Goal: Transaction & Acquisition: Book appointment/travel/reservation

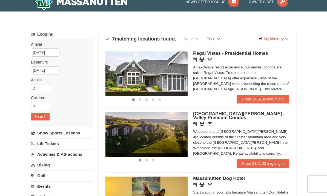
scroll to position [8, 0]
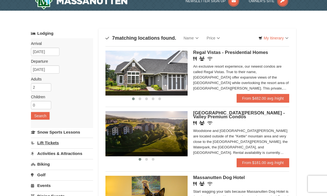
click at [48, 144] on link "Lift Tickets" at bounding box center [62, 143] width 62 height 10
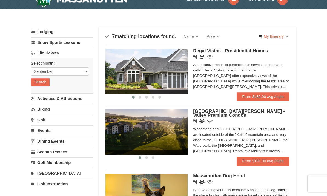
scroll to position [0, 0]
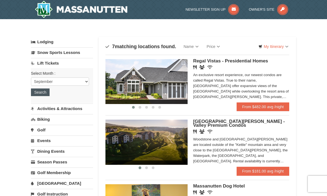
click at [40, 93] on button "Search" at bounding box center [40, 92] width 19 height 8
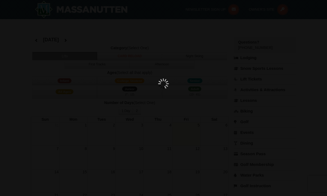
select select "9"
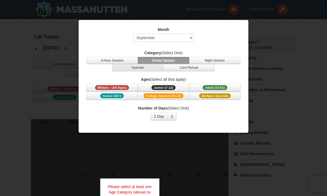
click at [148, 69] on button "Specials" at bounding box center [137, 67] width 51 height 7
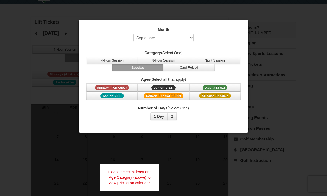
scroll to position [16, 0]
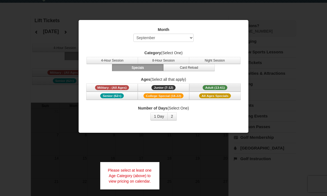
click at [221, 84] on button "Adult (13-61) (13 - 61)" at bounding box center [214, 87] width 51 height 8
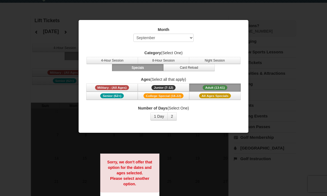
click at [225, 55] on label "Category (Select One)" at bounding box center [163, 52] width 156 height 5
click at [224, 60] on button "Night Session" at bounding box center [214, 60] width 51 height 7
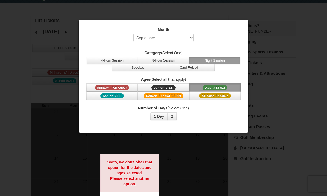
click at [200, 156] on div at bounding box center [163, 98] width 327 height 196
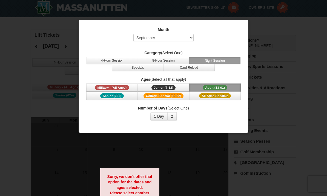
scroll to position [0, 0]
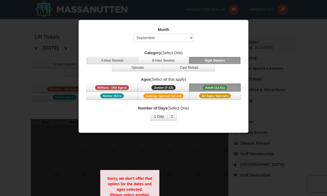
click at [132, 60] on button "4-Hour Session" at bounding box center [111, 60] width 51 height 7
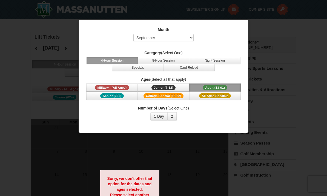
click at [160, 139] on div at bounding box center [163, 98] width 327 height 196
click at [173, 118] on button "2" at bounding box center [171, 116] width 9 height 8
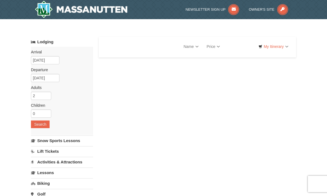
select select "9"
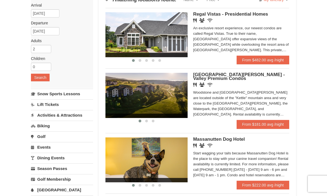
scroll to position [47, 0]
click at [54, 117] on link "Activities & Attractions" at bounding box center [62, 115] width 62 height 10
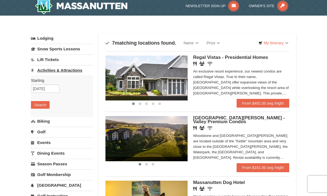
scroll to position [4, 0]
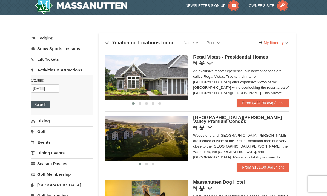
click at [40, 104] on button "Search" at bounding box center [40, 105] width 19 height 8
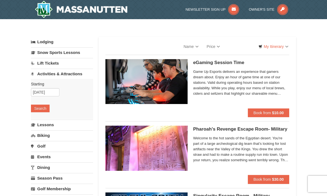
select select "9"
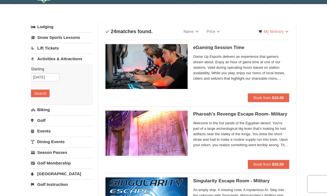
scroll to position [15, 0]
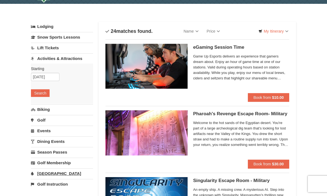
click at [49, 174] on link "[GEOGRAPHIC_DATA]" at bounding box center [62, 173] width 62 height 10
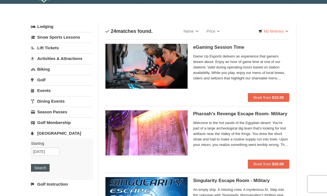
click at [40, 167] on button "Search" at bounding box center [40, 168] width 19 height 8
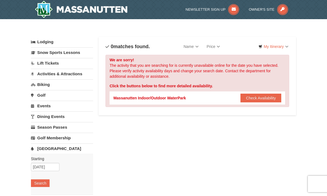
click at [270, 92] on div "Massanutten Indoor/Outdoor WaterPark Check Availability Show Availability Calen…" at bounding box center [197, 97] width 168 height 13
click at [263, 97] on button "Check Availability" at bounding box center [260, 98] width 41 height 9
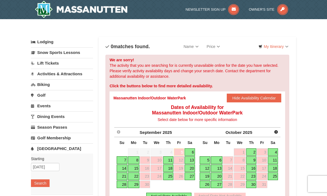
click at [194, 161] on link "13" at bounding box center [189, 160] width 10 height 8
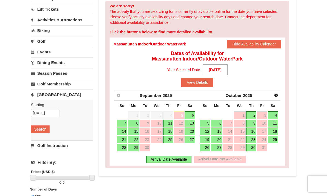
scroll to position [54, 0]
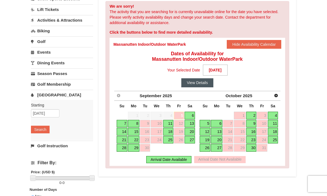
click at [205, 85] on button "View Details" at bounding box center [197, 82] width 32 height 9
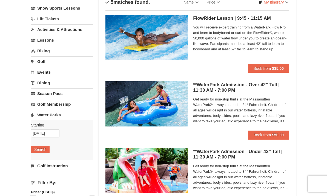
scroll to position [46, 0]
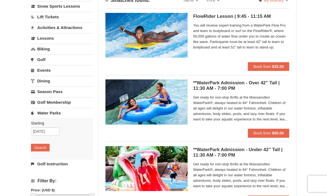
click at [208, 76] on div "**WaterPark Admission - Over 42” Tall | 11:30 AM - 7:00 PM Massanutten Indoor/O…" at bounding box center [197, 104] width 184 height 58
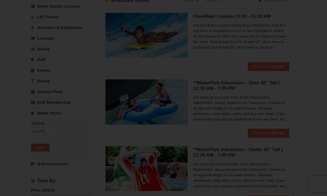
click at [0, 0] on div "× **WaterPark Admission - Over 42” Tall | 11:30 AM - 7:00 PM Massanutten Indoor…" at bounding box center [0, 0] width 0 height 0
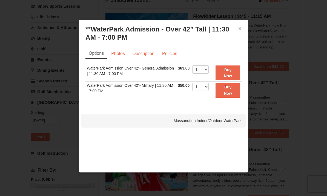
click at [240, 30] on button "×" at bounding box center [239, 28] width 3 height 5
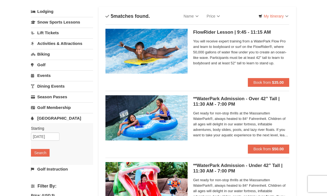
scroll to position [0, 0]
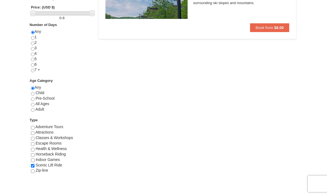
scroll to position [219, 0]
